Goal: Information Seeking & Learning: Find specific fact

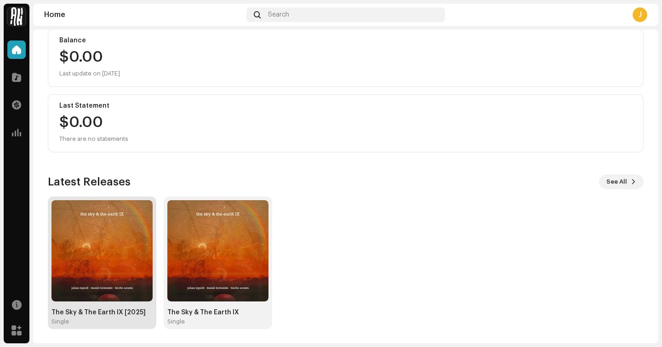
click at [115, 247] on img at bounding box center [101, 250] width 101 height 101
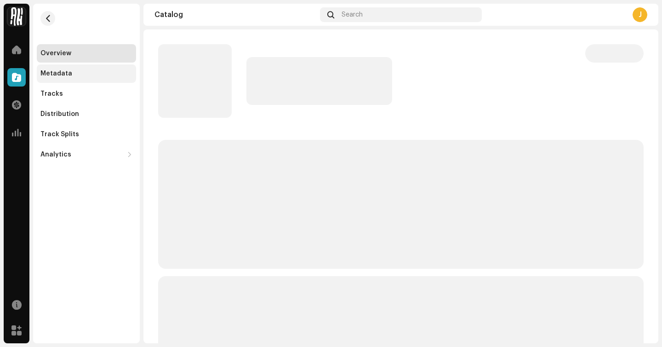
click at [113, 71] on div "Metadata" at bounding box center [86, 73] width 92 height 7
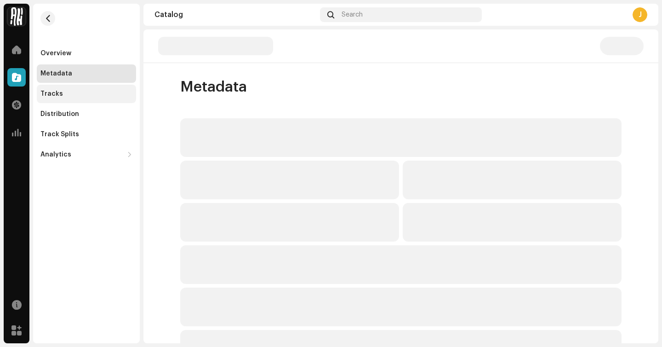
click at [98, 94] on div "Tracks" at bounding box center [86, 93] width 92 height 7
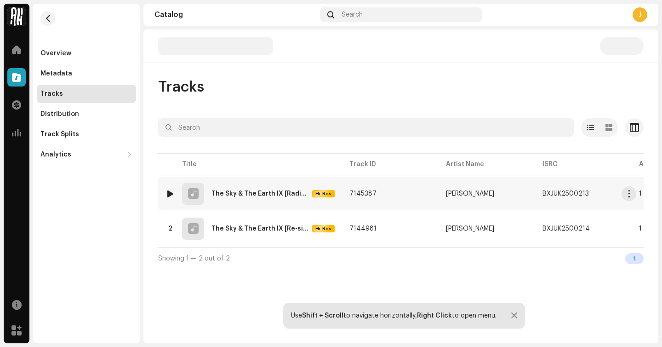
click at [221, 197] on div "The Sky & The Earth IX [Radio Edit] Hi-Res" at bounding box center [272, 193] width 123 height 7
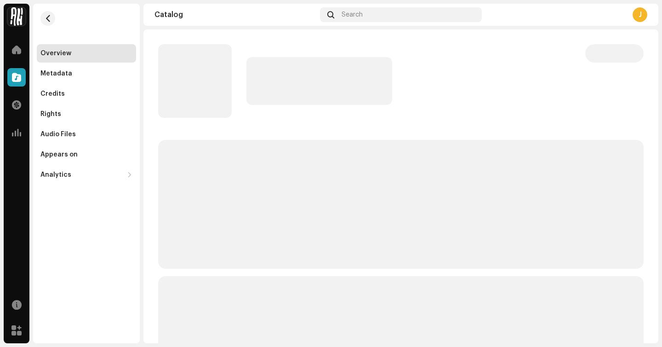
click at [90, 61] on div "Overview" at bounding box center [86, 53] width 99 height 18
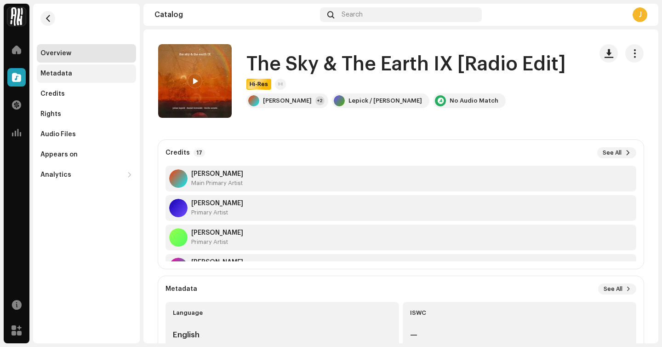
click at [97, 74] on div "Metadata" at bounding box center [86, 73] width 92 height 7
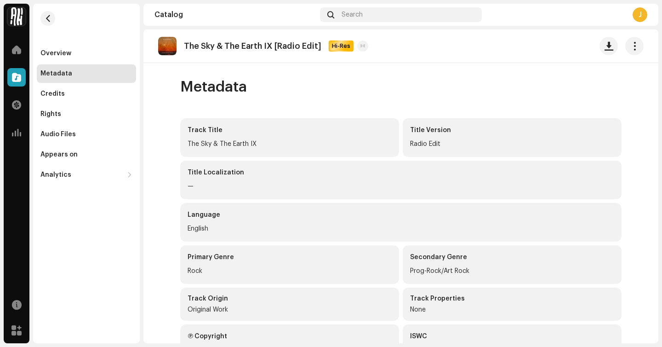
scroll to position [147, 0]
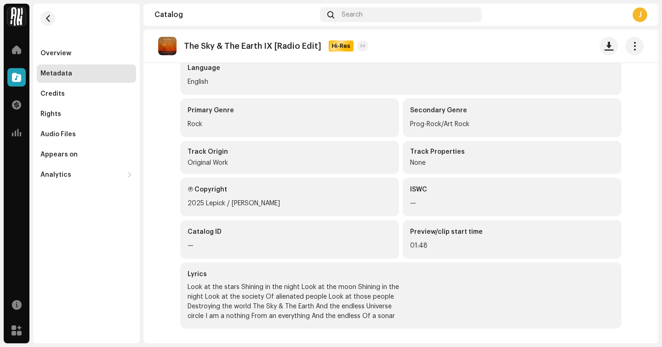
click at [276, 311] on div "Look at the stars Shining in the night Look at the moon Shining in the night Lo…" at bounding box center [298, 301] width 221 height 39
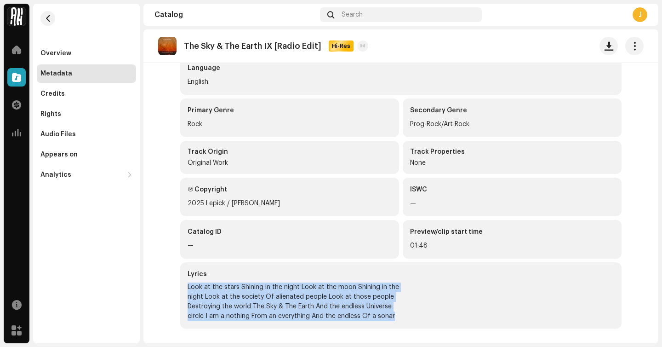
drag, startPoint x: 408, startPoint y: 325, endPoint x: 171, endPoint y: 281, distance: 241.3
click at [171, 281] on div "Metadata Track Title The Sky & The Earth IX Title Version Radio Edit Title Loca…" at bounding box center [400, 137] width 471 height 412
copy div "Look at the stars Shining in the night Look at the moon Shining in the night Lo…"
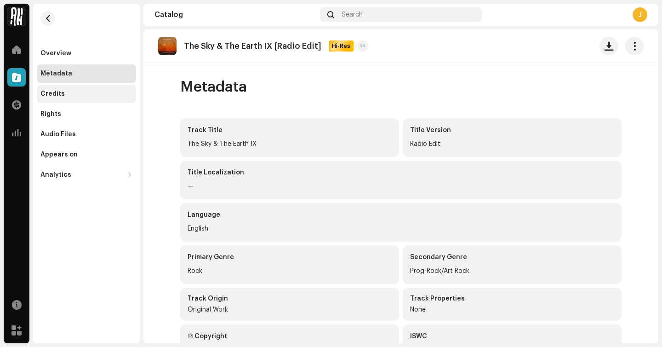
click at [109, 94] on div "Credits" at bounding box center [86, 93] width 92 height 7
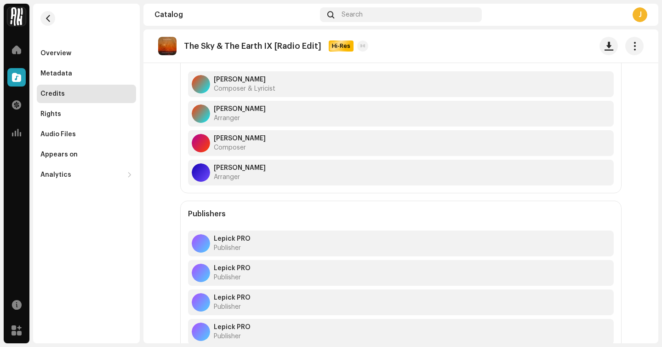
scroll to position [634, 0]
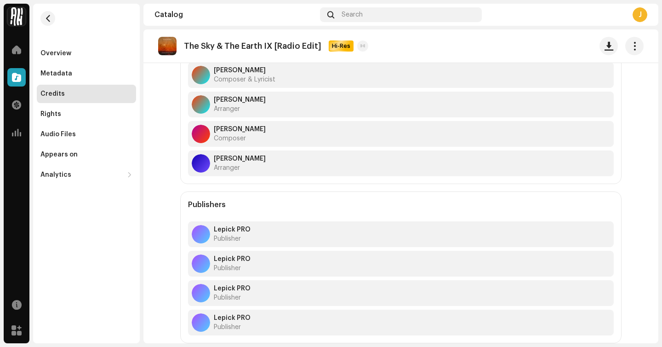
drag, startPoint x: 174, startPoint y: 86, endPoint x: 295, endPoint y: 170, distance: 147.7
copy div "Credits Main Artist [PERSON_NAME] Main Primary Artist Key Artists [PERSON_NAME]…"
